Goal: Task Accomplishment & Management: Manage account settings

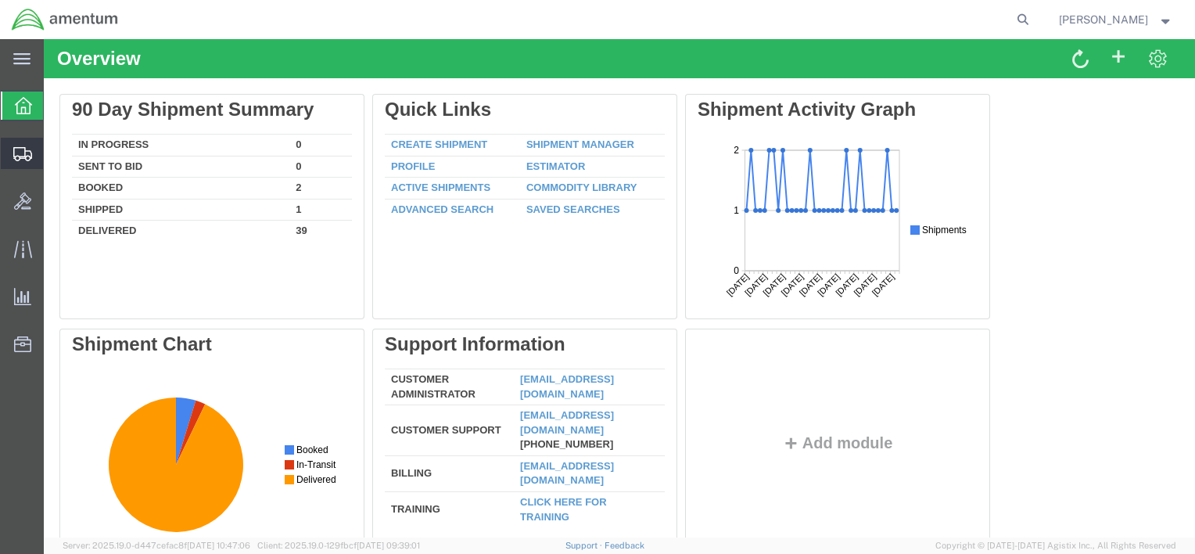
click at [0, 0] on span "Shipment Manager" at bounding box center [0, 0] width 0 height 0
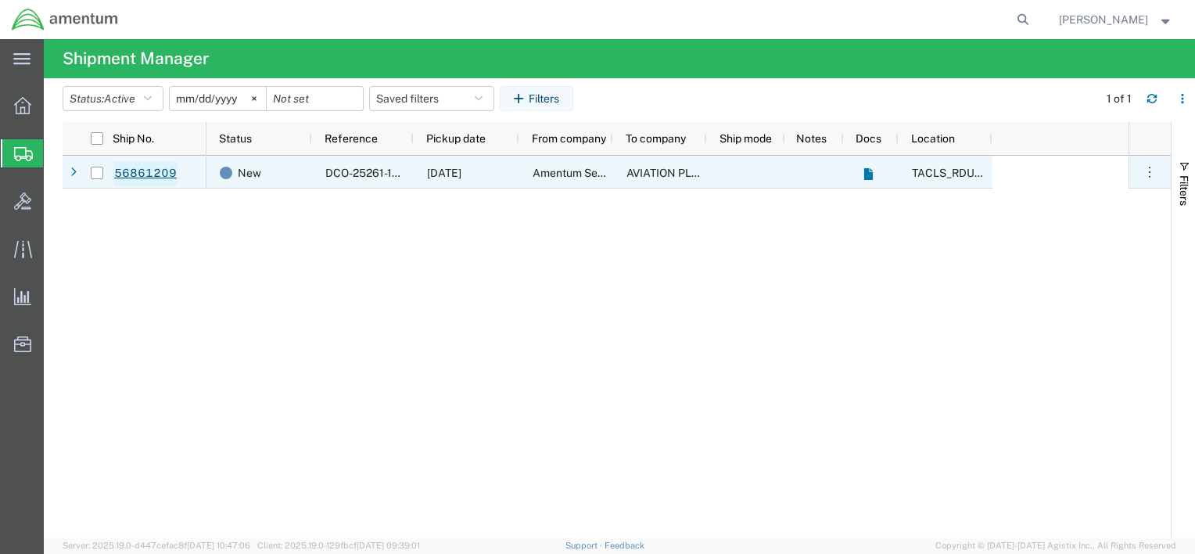
click at [137, 176] on link "56861209" at bounding box center [145, 173] width 64 height 25
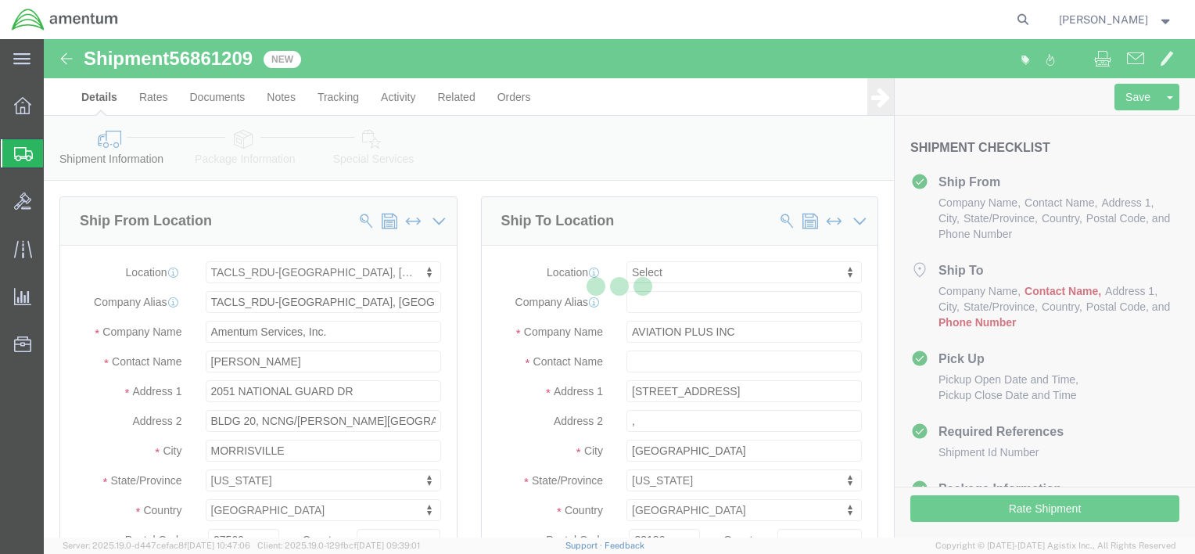
select select "44372"
select select
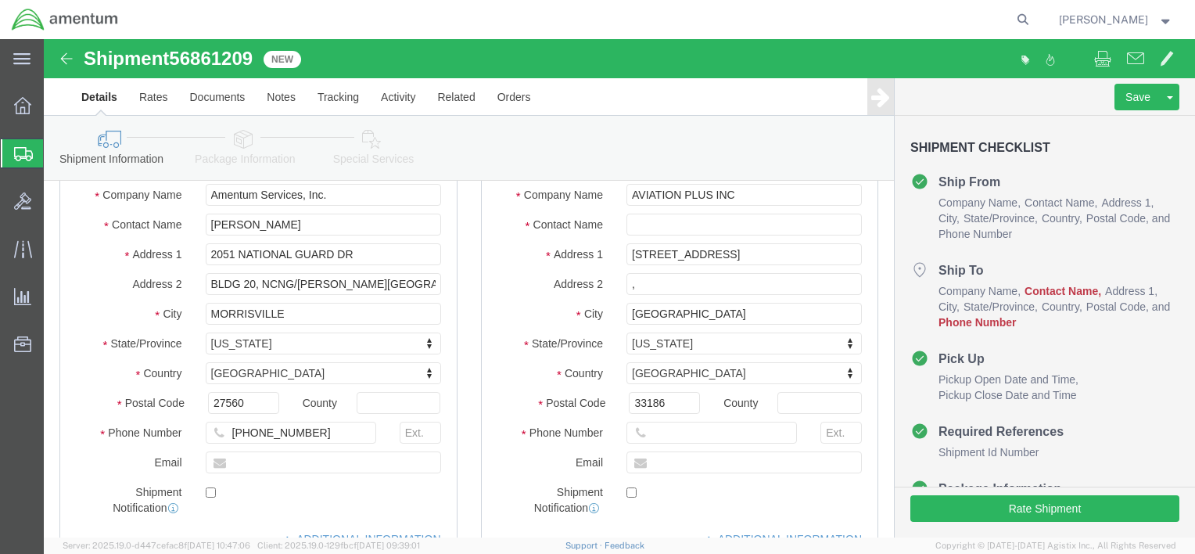
scroll to position [235, 0]
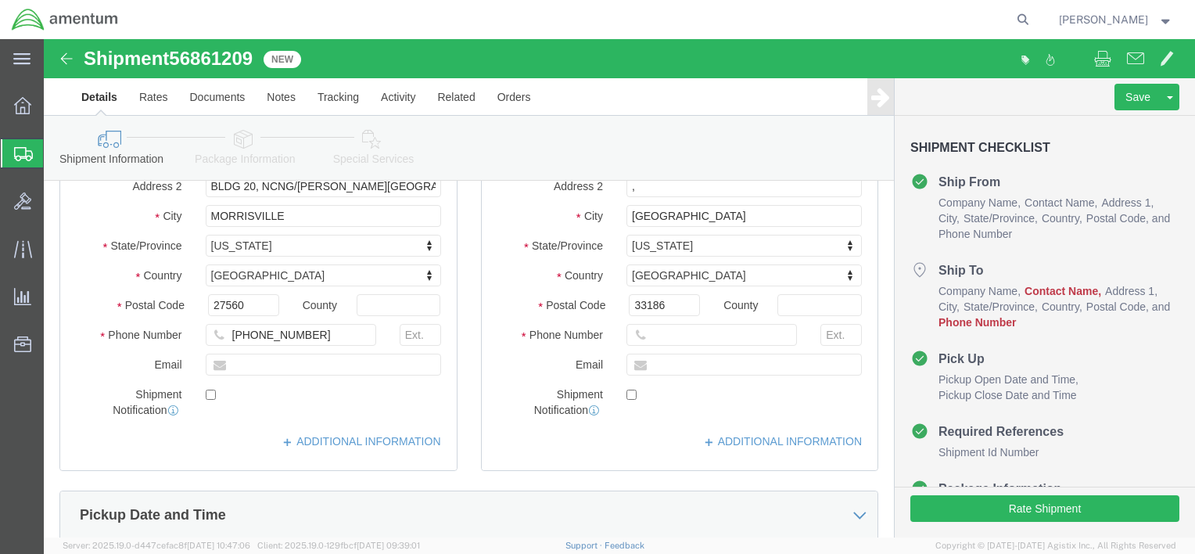
click icon
click input "text"
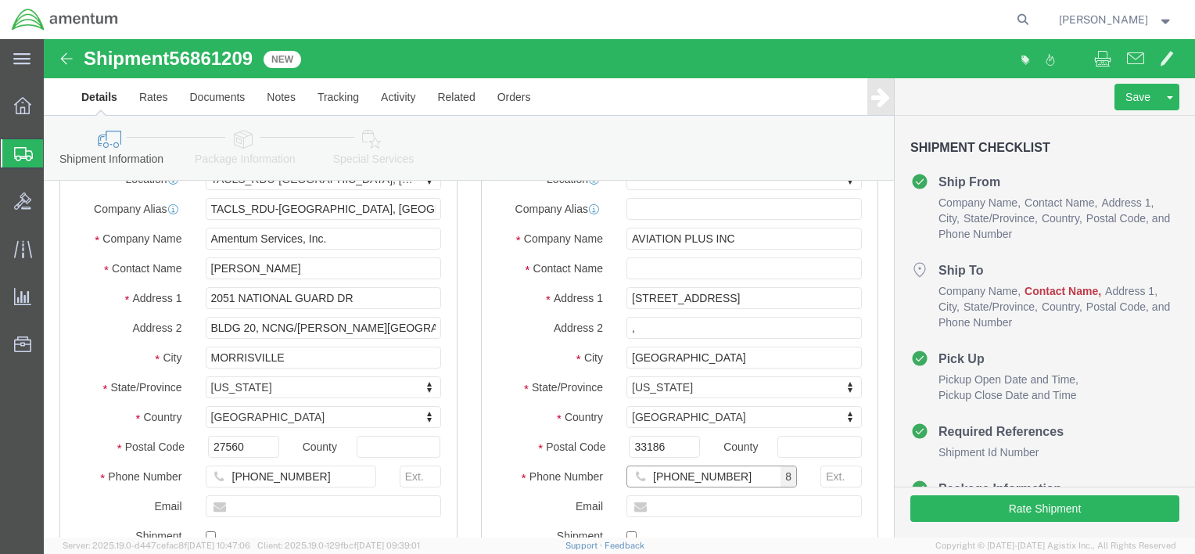
scroll to position [0, 0]
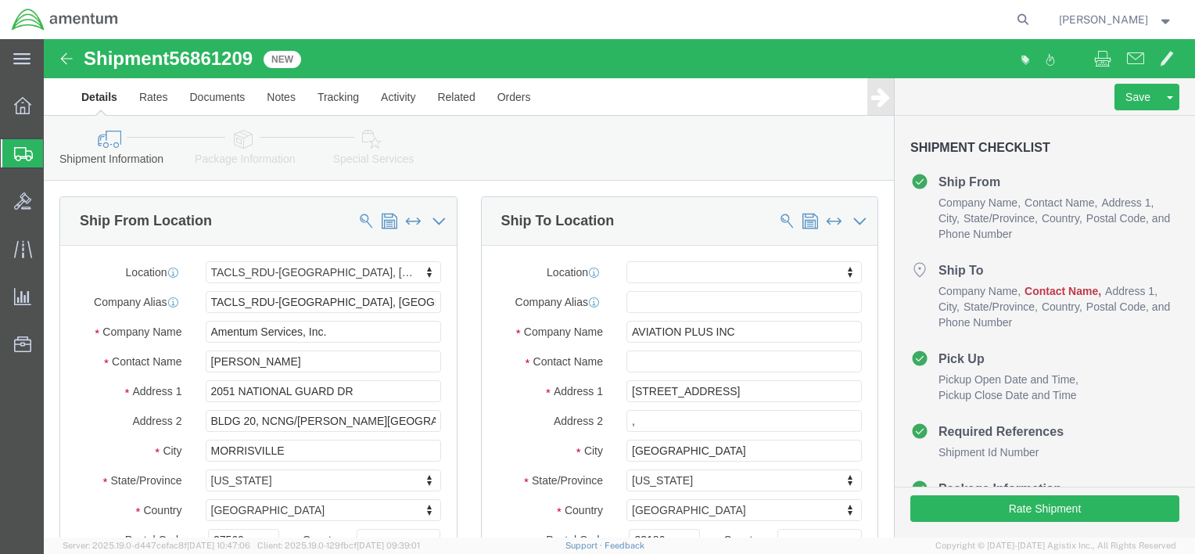
type input "[PHONE_NUMBER]"
click input "text"
type input "j"
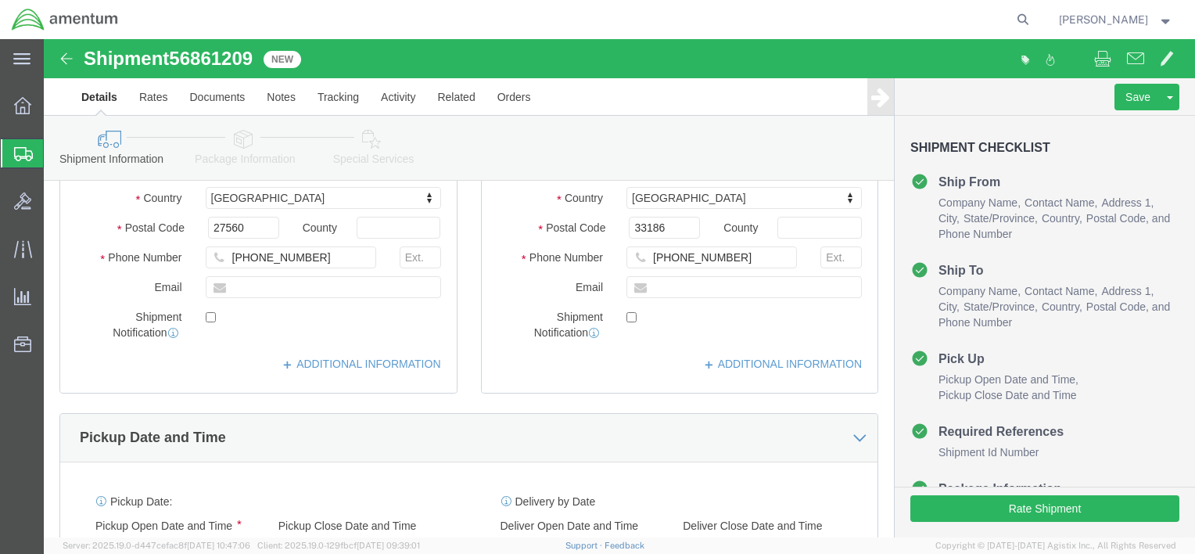
scroll to position [313, 0]
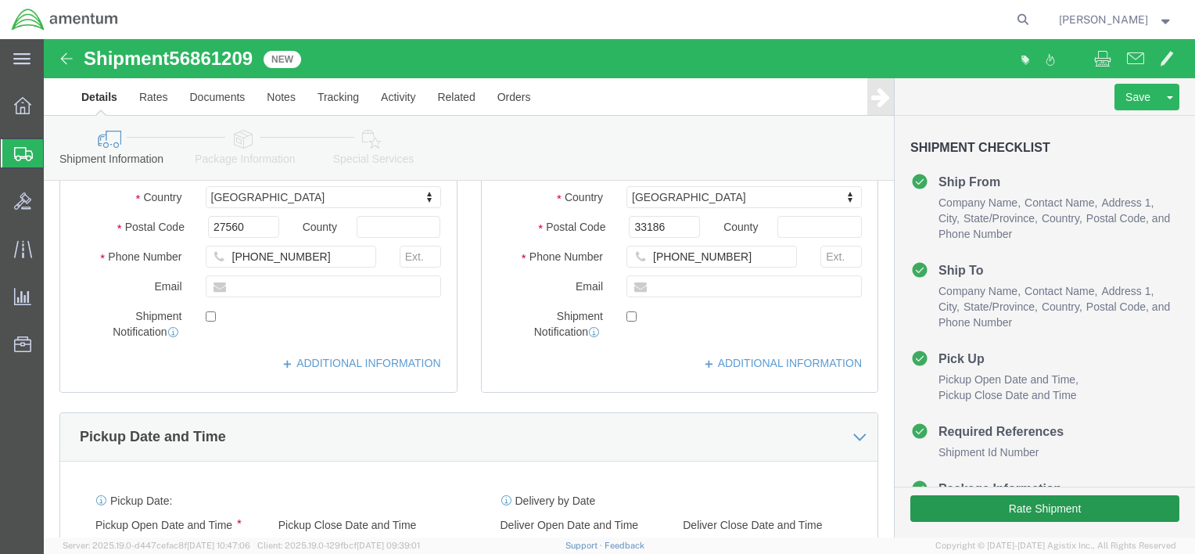
type input "[PERSON_NAME]"
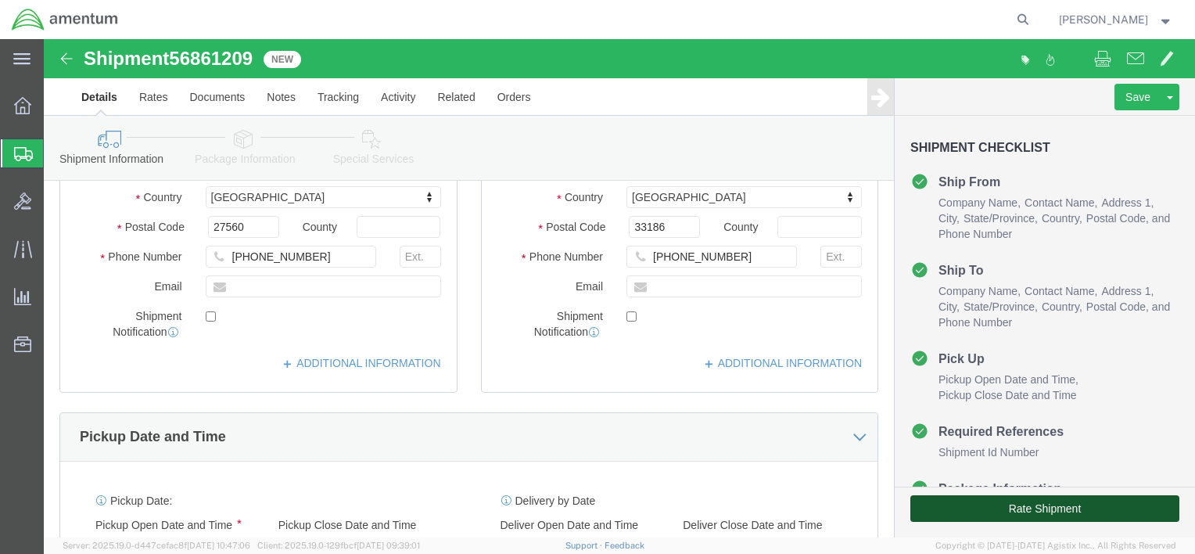
click button "Rate Shipment"
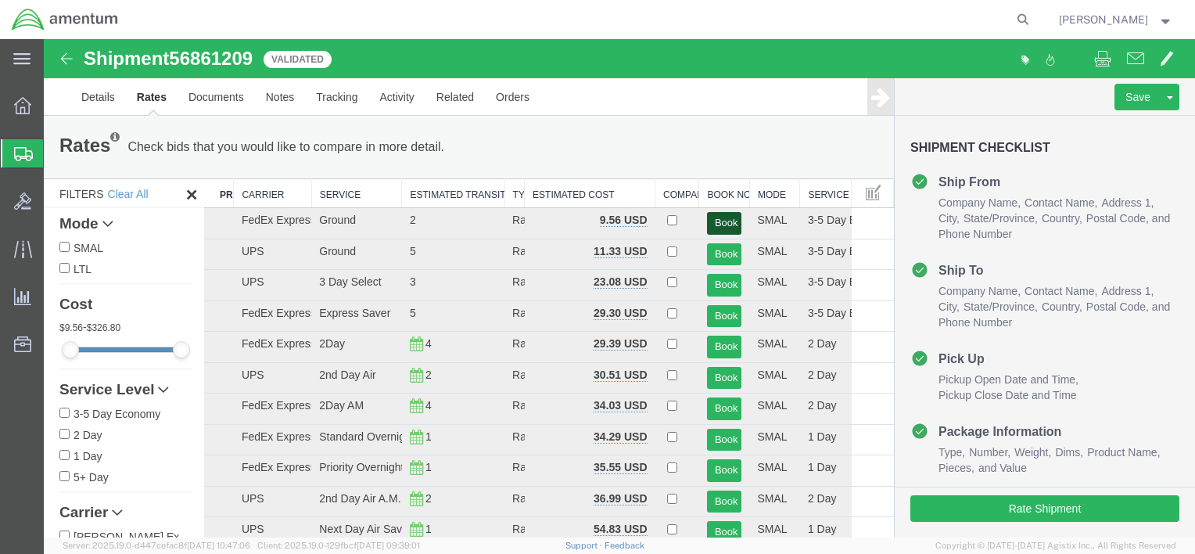
click at [712, 222] on button "Book" at bounding box center [724, 223] width 35 height 23
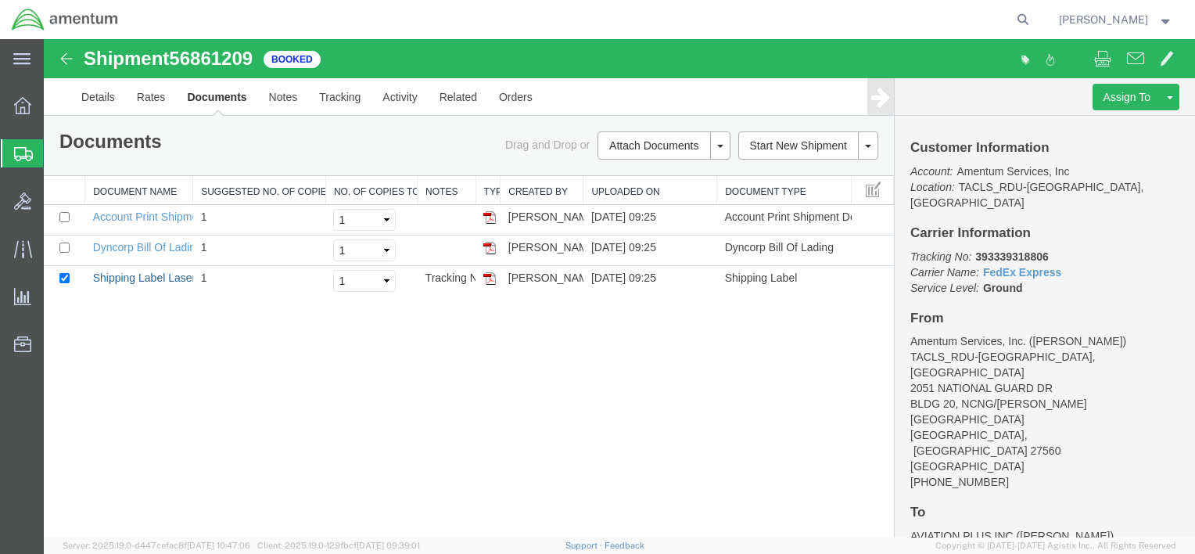
drag, startPoint x: 144, startPoint y: 277, endPoint x: 116, endPoint y: 306, distance: 40.4
click at [144, 277] on link "Shipping Label Laser" at bounding box center [144, 277] width 103 height 13
click at [18, 152] on icon at bounding box center [23, 154] width 19 height 14
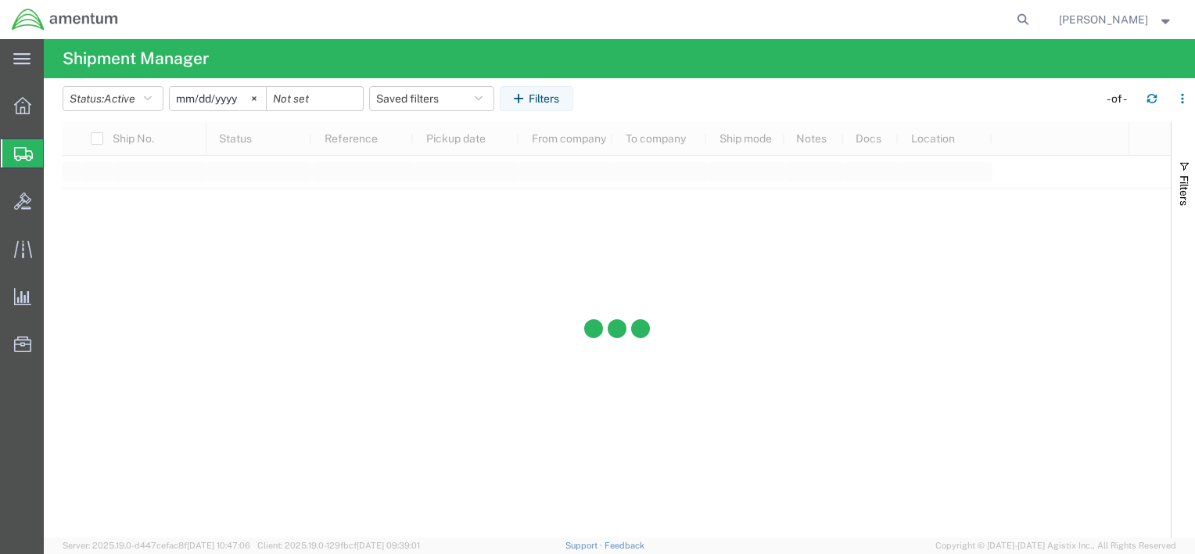
click at [0, 0] on span "Shipment Manager" at bounding box center [0, 0] width 0 height 0
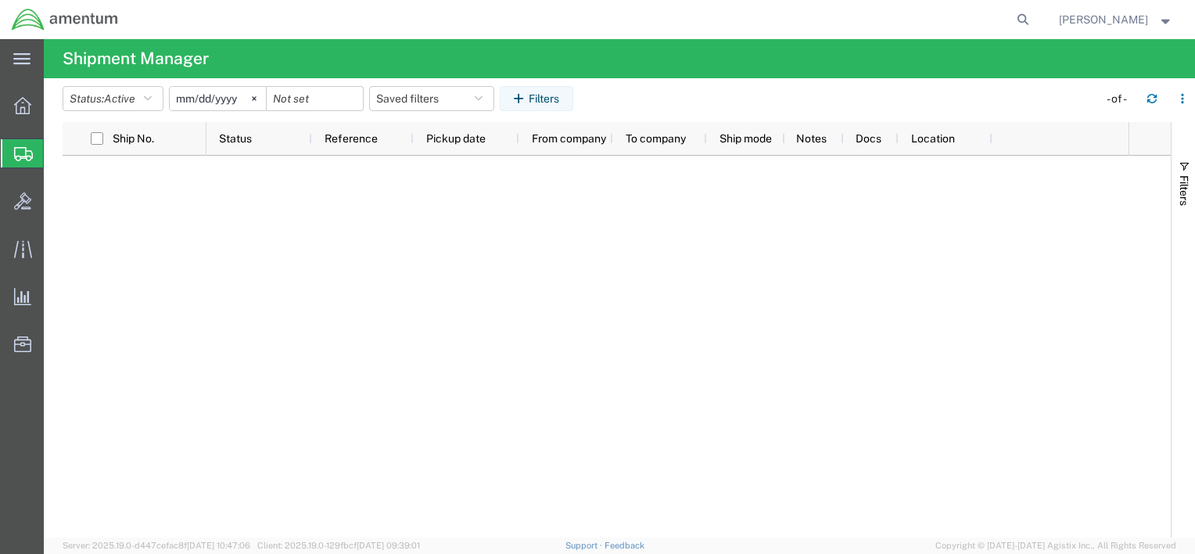
click at [0, 0] on span "Shipment Manager" at bounding box center [0, 0] width 0 height 0
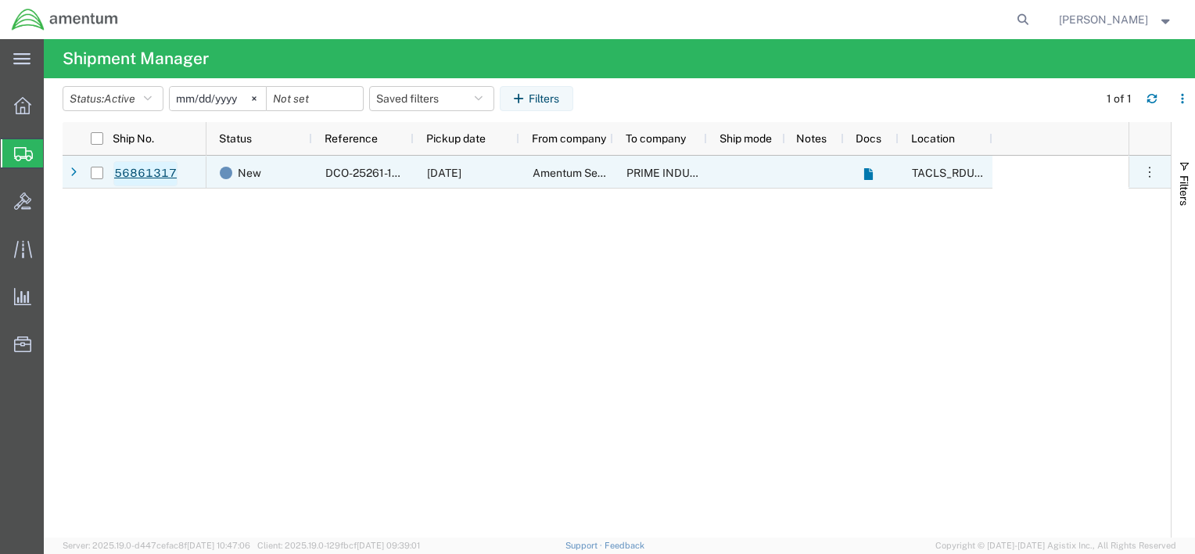
click at [148, 177] on link "56861317" at bounding box center [145, 173] width 64 height 25
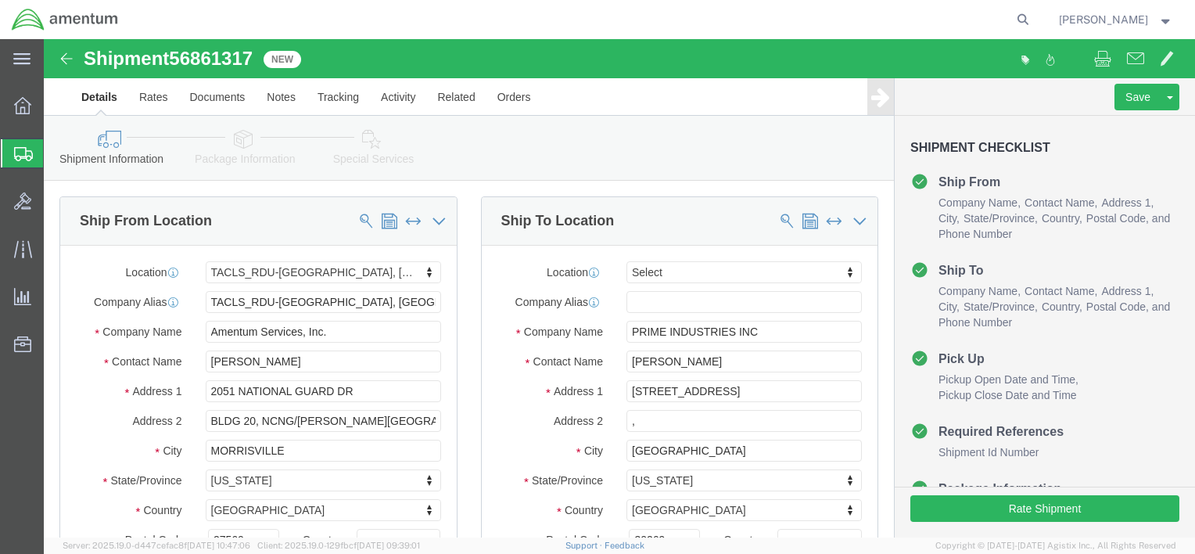
select select "44372"
select select
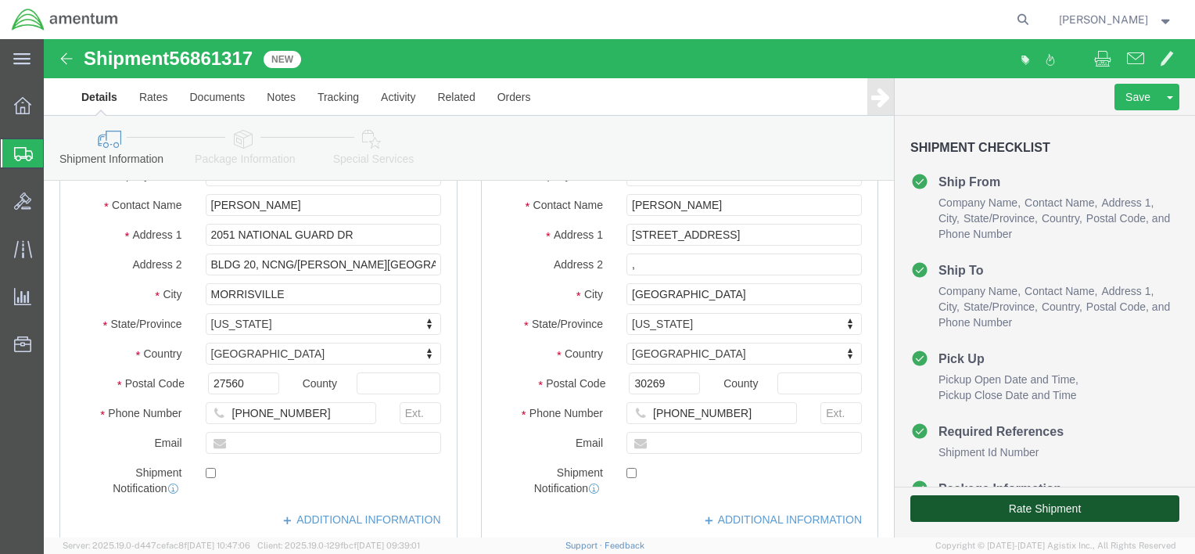
click button "Rate Shipment"
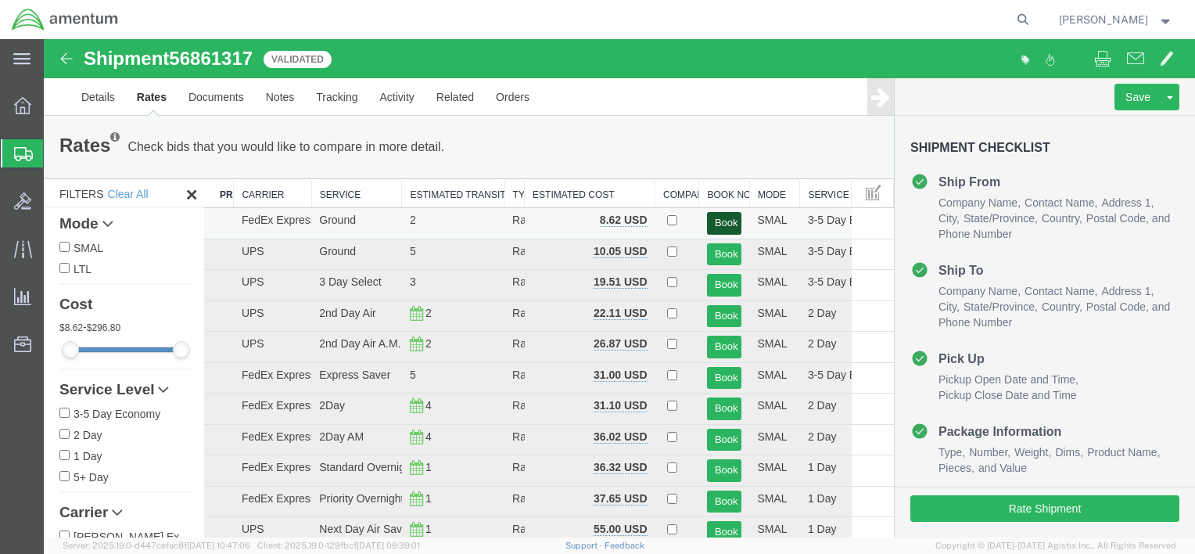
click at [708, 225] on button "Book" at bounding box center [724, 223] width 35 height 23
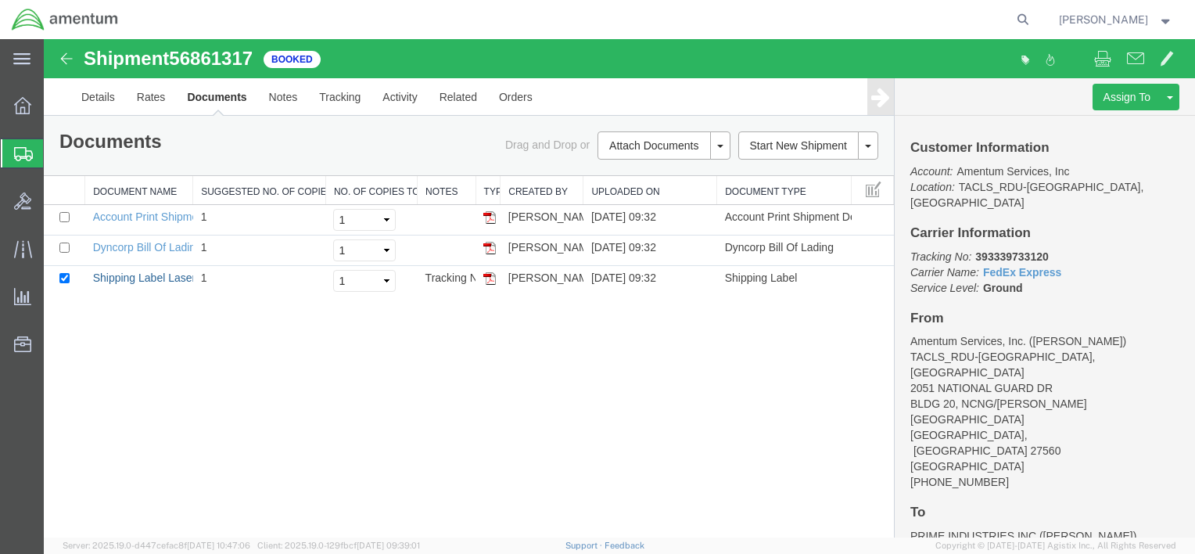
drag, startPoint x: 174, startPoint y: 276, endPoint x: 434, endPoint y: 307, distance: 262.2
click at [174, 276] on link "Shipping Label Laser" at bounding box center [144, 277] width 103 height 13
click at [102, 94] on link "Details" at bounding box center [98, 97] width 56 height 38
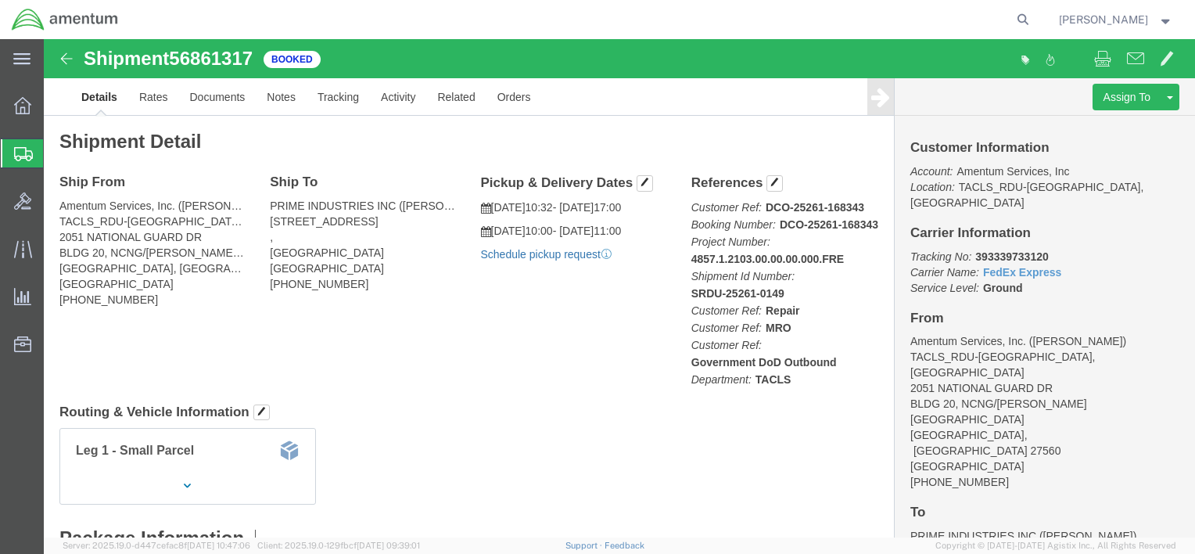
click link "Schedule pickup request"
click img
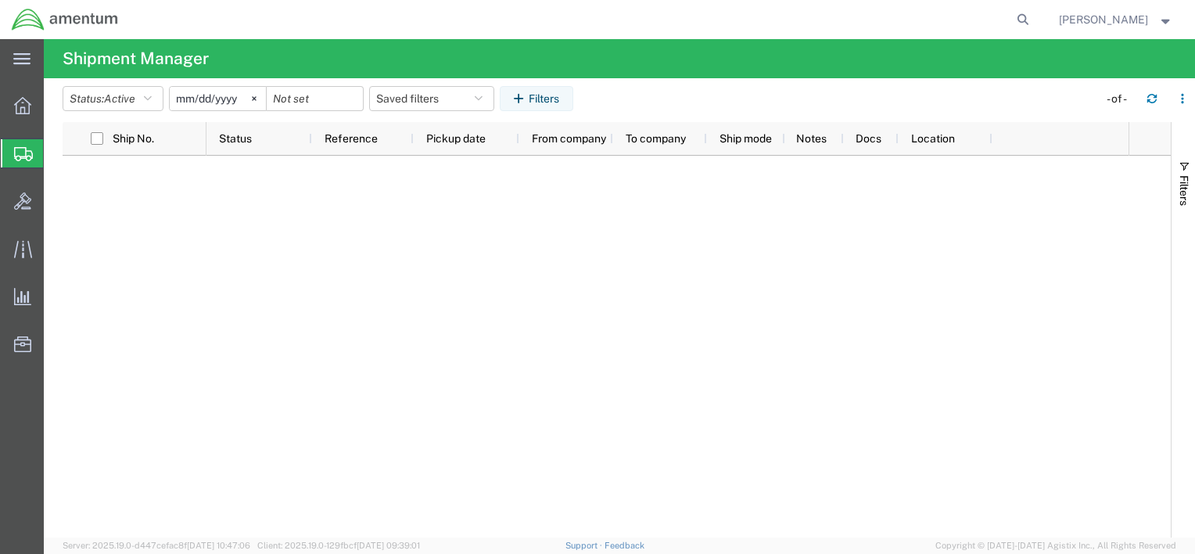
click at [56, 157] on span "Shipments" at bounding box center [49, 153] width 13 height 31
click at [26, 105] on icon at bounding box center [22, 105] width 17 height 17
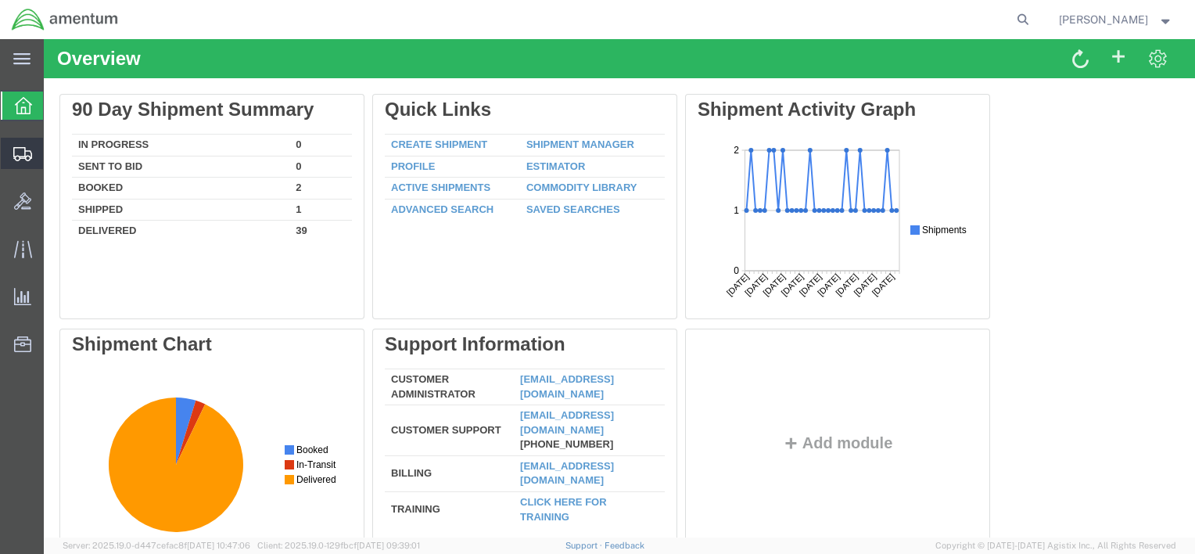
click at [24, 153] on icon at bounding box center [22, 154] width 19 height 14
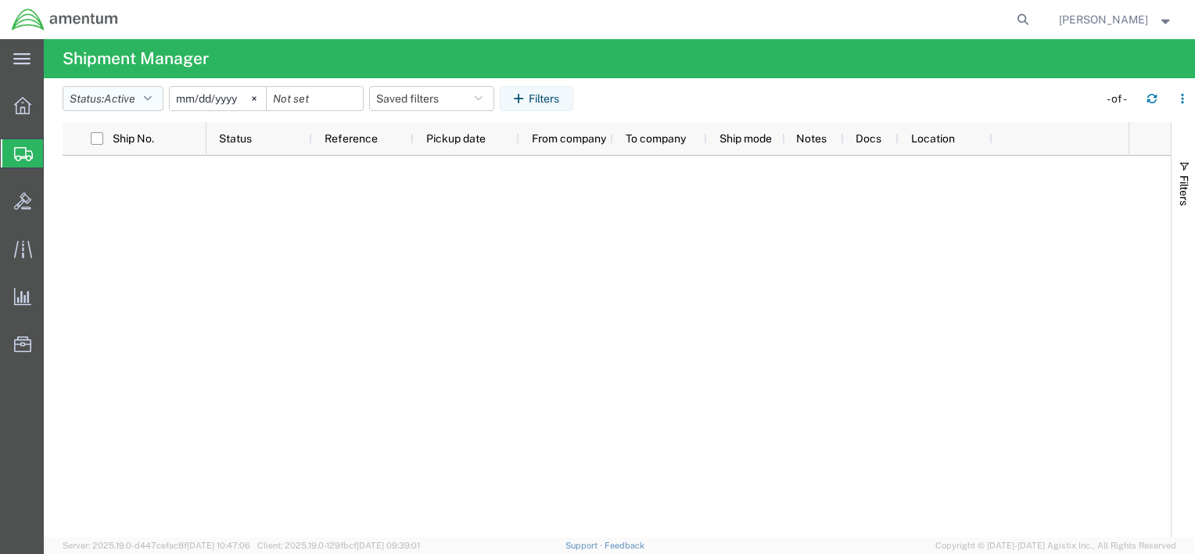
click at [162, 97] on button "Status: Active" at bounding box center [113, 98] width 101 height 25
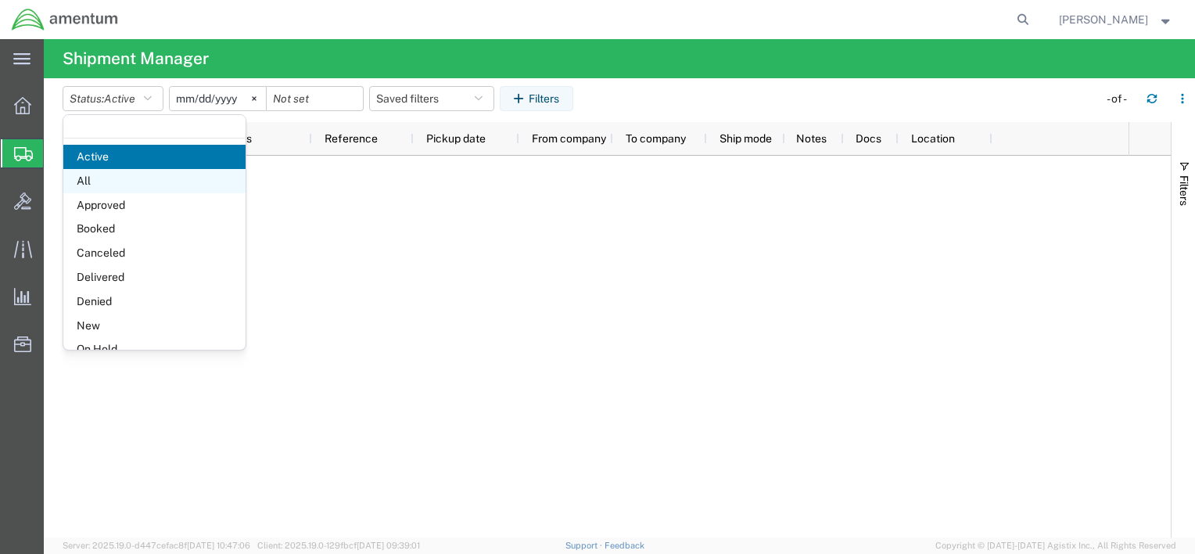
click at [117, 191] on span "All" at bounding box center [154, 181] width 182 height 24
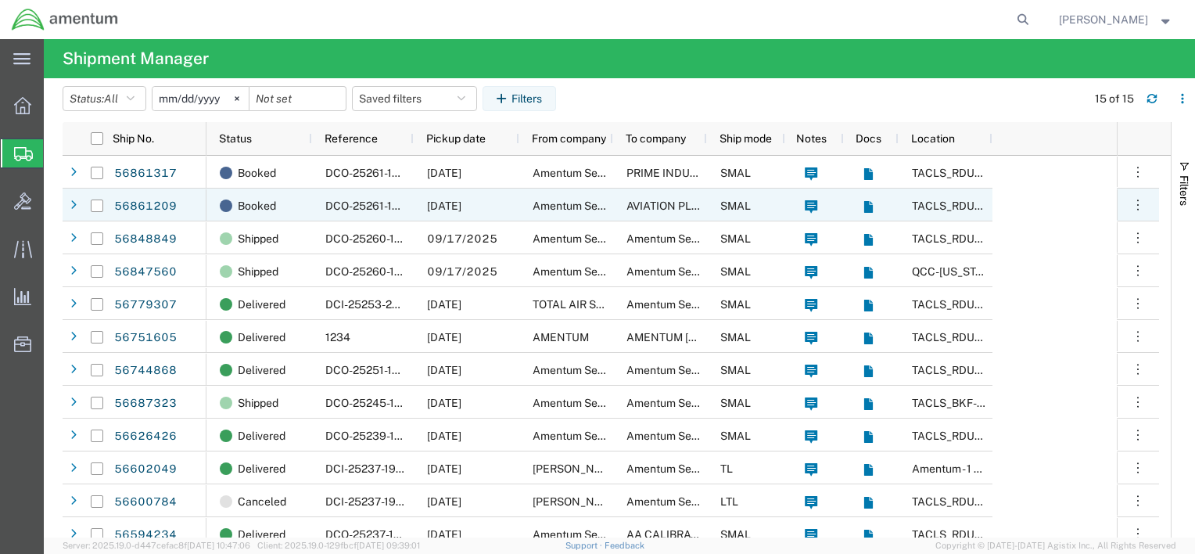
click at [328, 200] on span "DCO-25261-168342" at bounding box center [375, 205] width 101 height 13
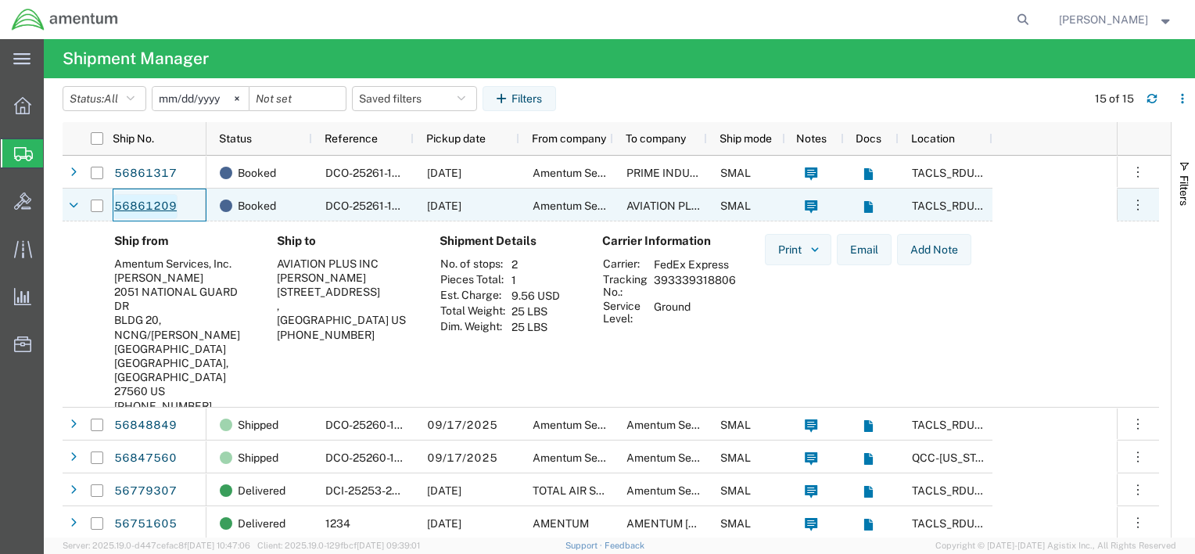
click at [167, 206] on link "56861209" at bounding box center [145, 206] width 64 height 25
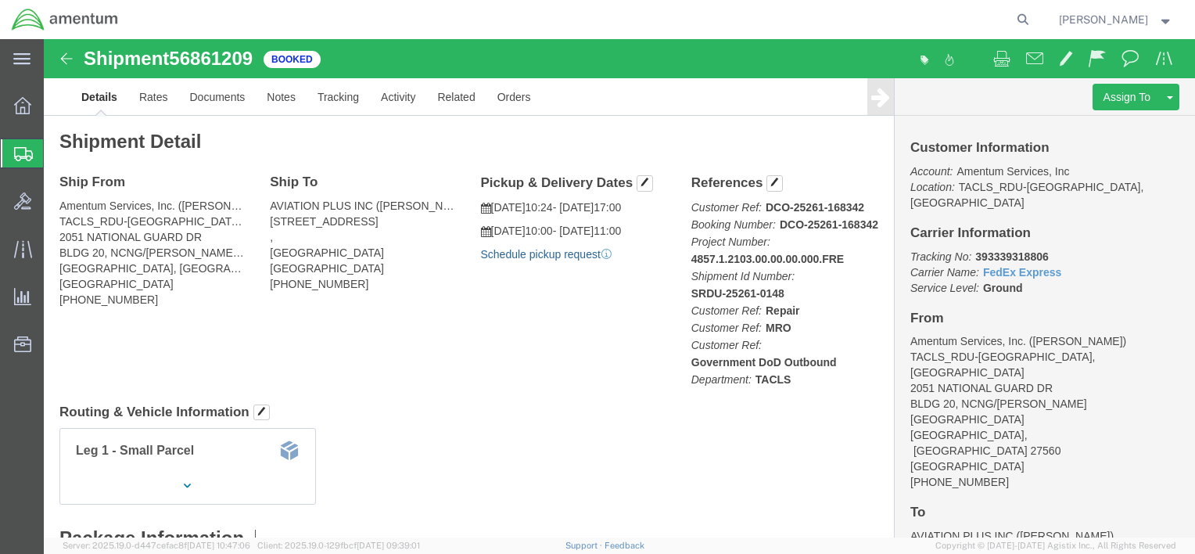
click link "Schedule pickup request"
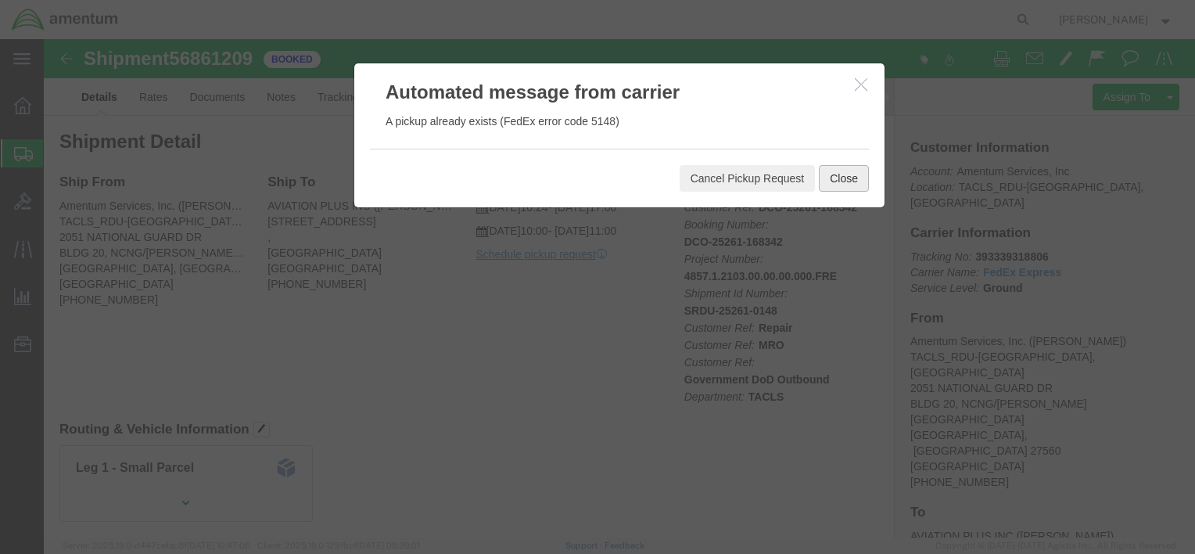
click button "Close"
